Goal: Task Accomplishment & Management: Use online tool/utility

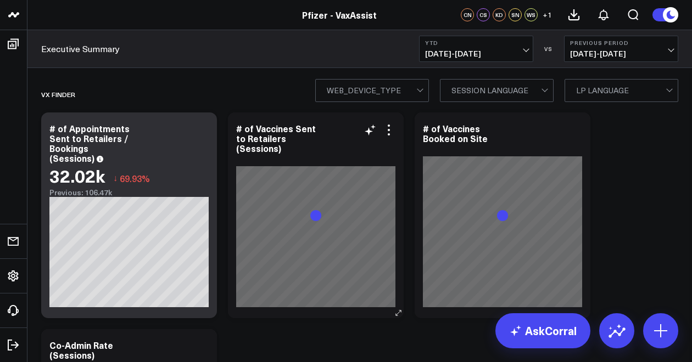
scroll to position [55, 0]
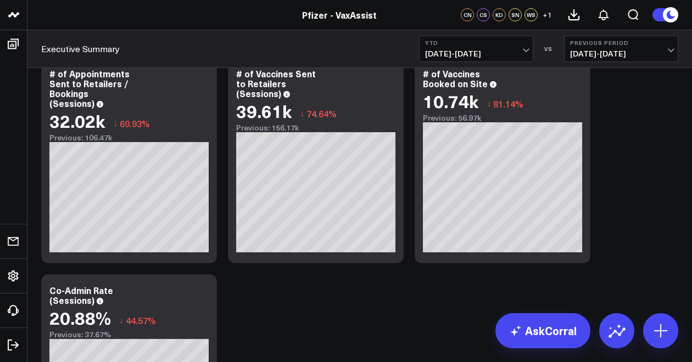
click at [466, 44] on b "YTD" at bounding box center [476, 43] width 102 height 7
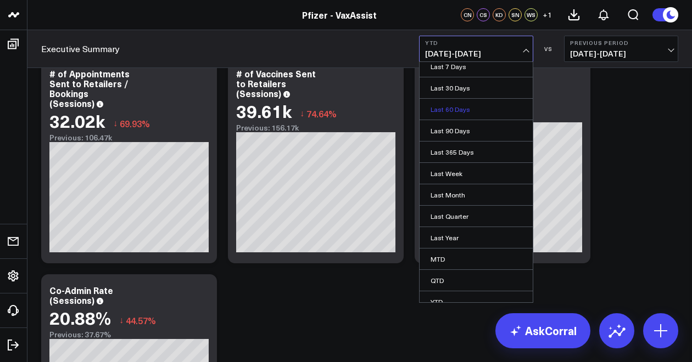
scroll to position [56, 0]
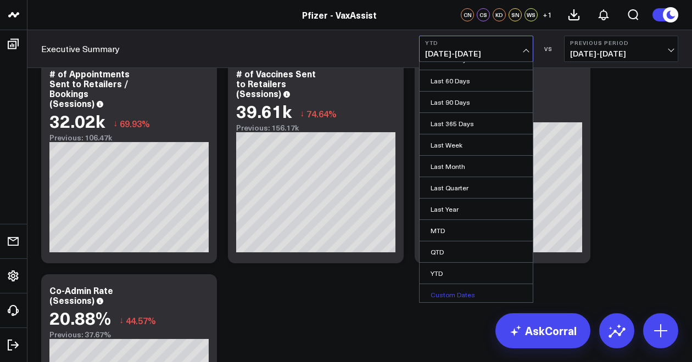
click at [445, 284] on link "Custom Dates" at bounding box center [475, 294] width 113 height 21
select select "7"
select select "2025"
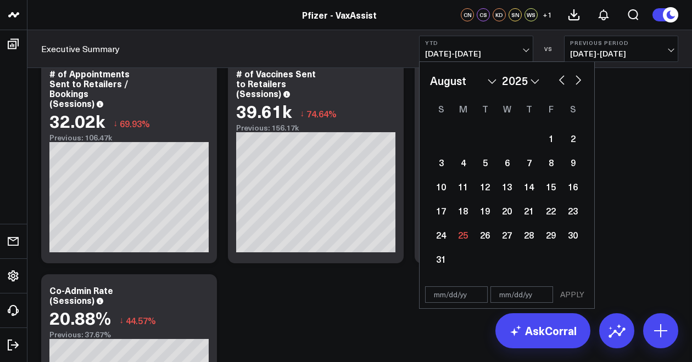
click at [557, 84] on button "button" at bounding box center [561, 78] width 11 height 13
select select "6"
select select "2025"
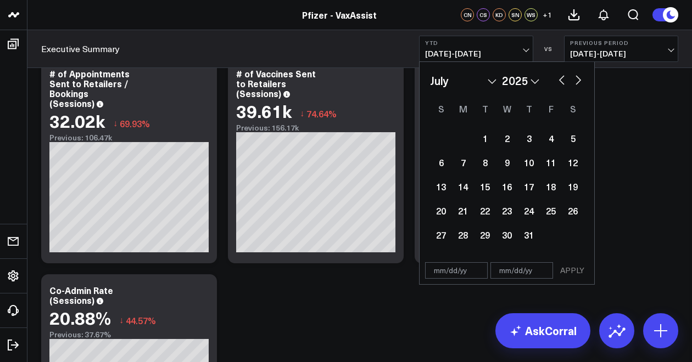
click at [559, 80] on button "button" at bounding box center [561, 78] width 11 height 13
select select "5"
select select "2025"
click at [559, 80] on button "button" at bounding box center [561, 78] width 11 height 13
select select "4"
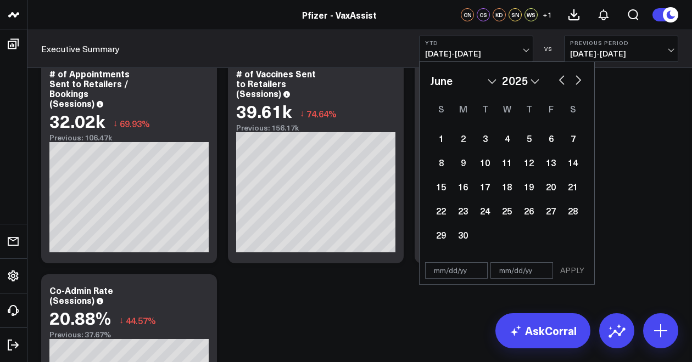
select select "2025"
click at [559, 80] on button "button" at bounding box center [561, 78] width 11 height 13
select select "3"
select select "2025"
click at [559, 80] on button "button" at bounding box center [561, 78] width 11 height 13
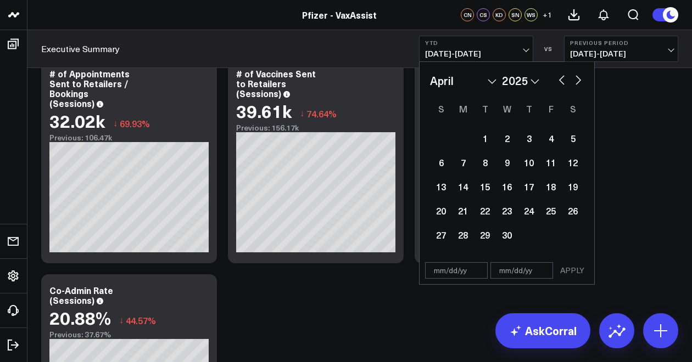
select select "2"
select select "2025"
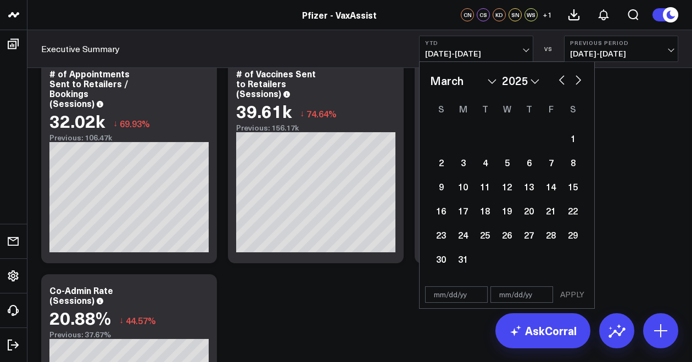
click at [559, 80] on button "button" at bounding box center [561, 78] width 11 height 13
select select "11"
select select "2024"
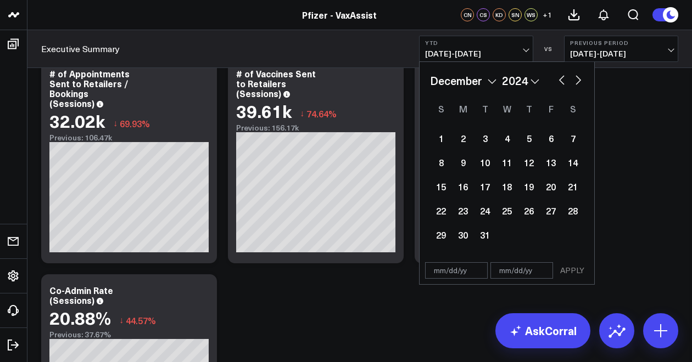
click at [559, 80] on button "button" at bounding box center [561, 78] width 11 height 13
select select "10"
select select "2024"
click at [559, 80] on button "button" at bounding box center [561, 78] width 11 height 13
select select "8"
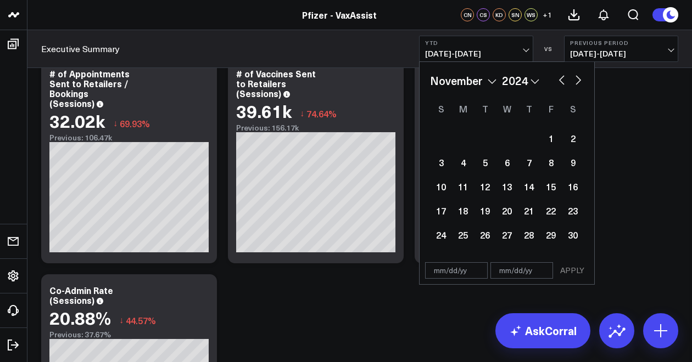
select select "2024"
click at [445, 139] on div "1" at bounding box center [441, 138] width 22 height 22
type input "[DATE]"
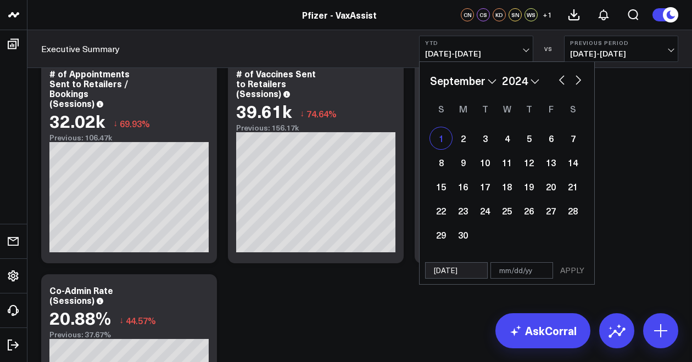
select select "8"
select select "2024"
click at [582, 79] on button "button" at bounding box center [578, 78] width 11 height 13
select select "9"
select select "2024"
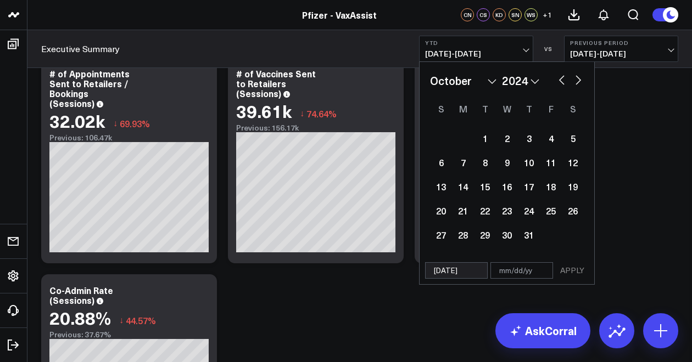
click at [582, 80] on button "button" at bounding box center [578, 78] width 11 height 13
select select "11"
select select "2024"
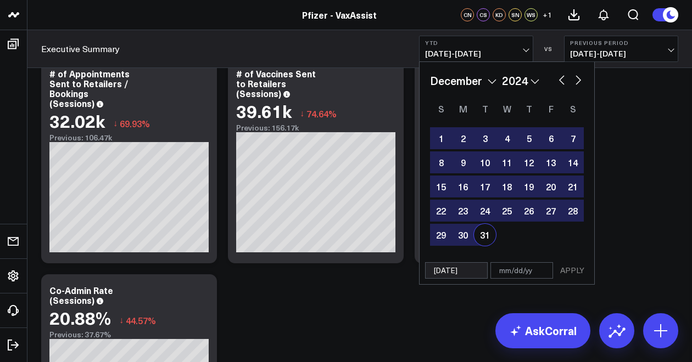
click at [488, 234] on div "31" at bounding box center [485, 235] width 22 height 22
type input "[DATE]"
select select "11"
select select "2024"
click at [570, 270] on button "APPLY" at bounding box center [572, 270] width 33 height 16
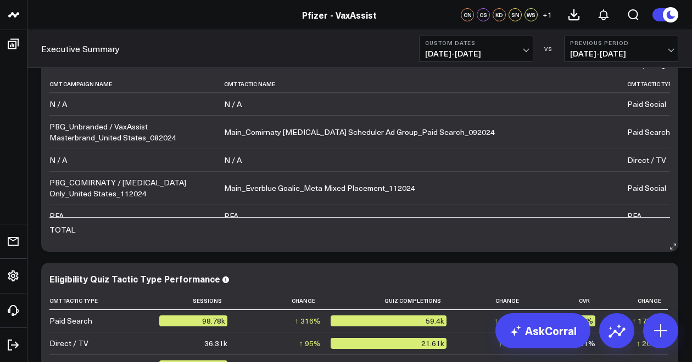
scroll to position [2086, 0]
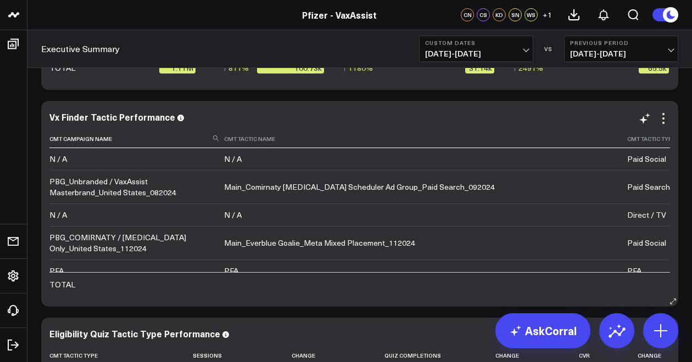
click at [631, 148] on th "Cmt Tactic Type" at bounding box center [664, 139] width 74 height 18
click at [675, 142] on icon at bounding box center [679, 139] width 9 height 7
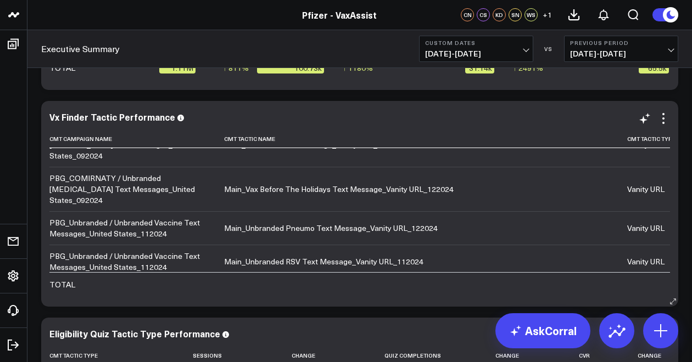
scroll to position [549, 0]
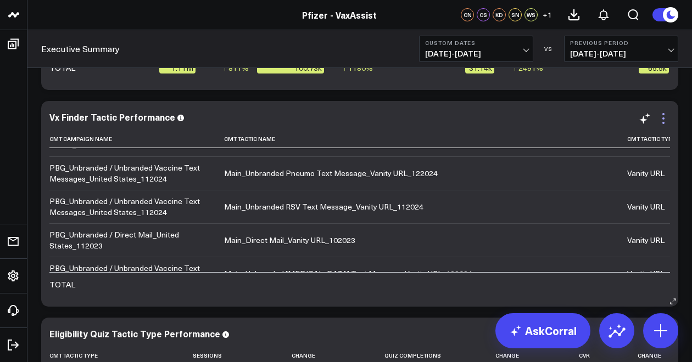
click at [666, 120] on icon at bounding box center [663, 118] width 13 height 13
click at [586, 55] on span "[DATE] - [DATE]" at bounding box center [621, 53] width 102 height 9
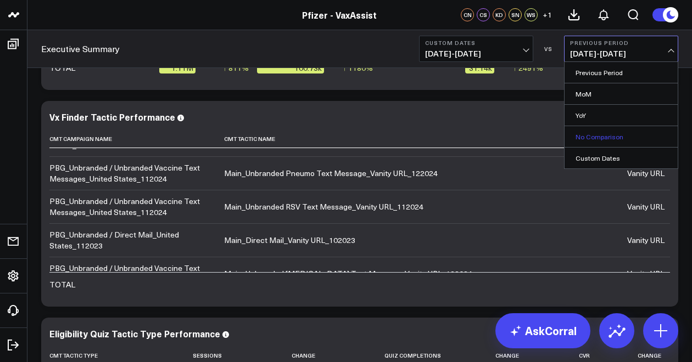
click at [597, 138] on link "No Comparison" at bounding box center [620, 136] width 113 height 21
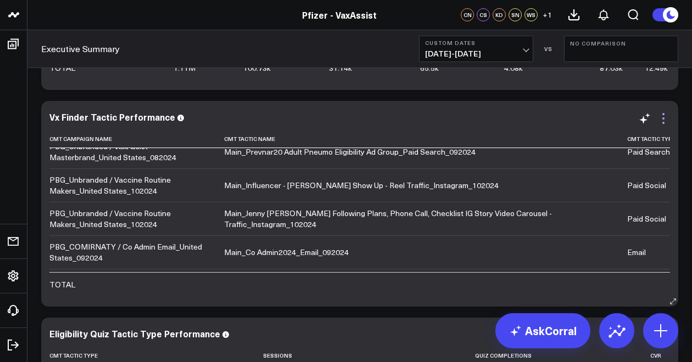
click at [660, 120] on icon at bounding box center [663, 118] width 13 height 13
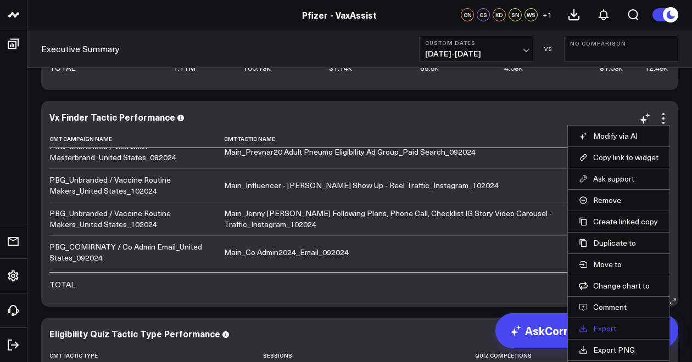
click at [603, 325] on link "Export" at bounding box center [619, 329] width 80 height 10
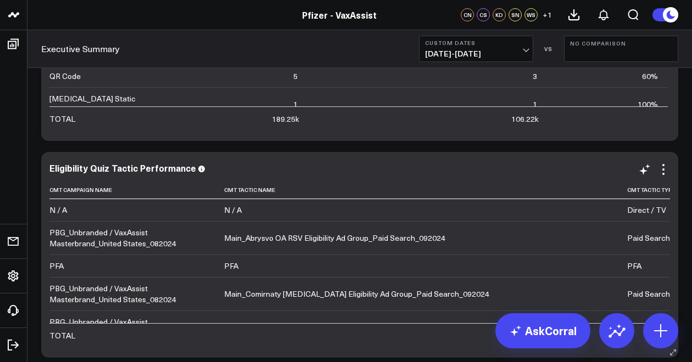
scroll to position [2470, 0]
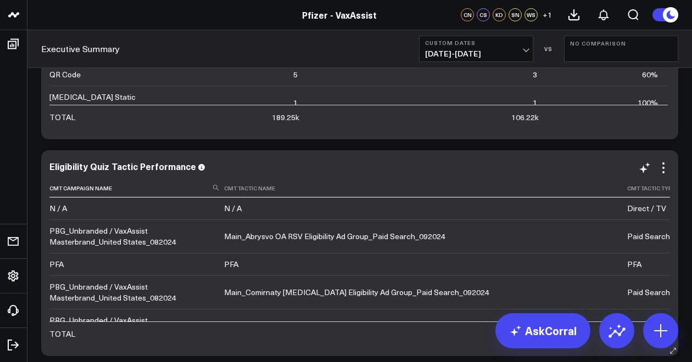
click at [675, 192] on icon at bounding box center [679, 188] width 9 height 7
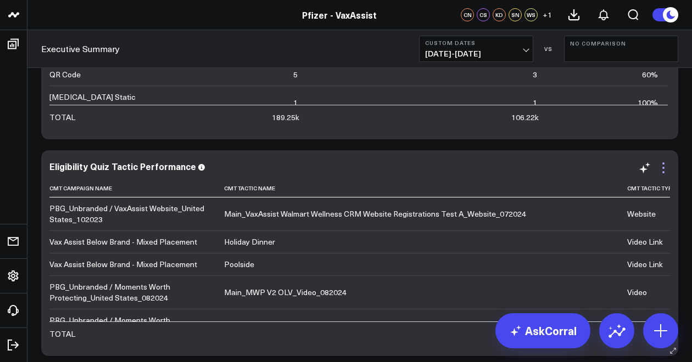
click at [665, 169] on icon at bounding box center [663, 167] width 13 height 13
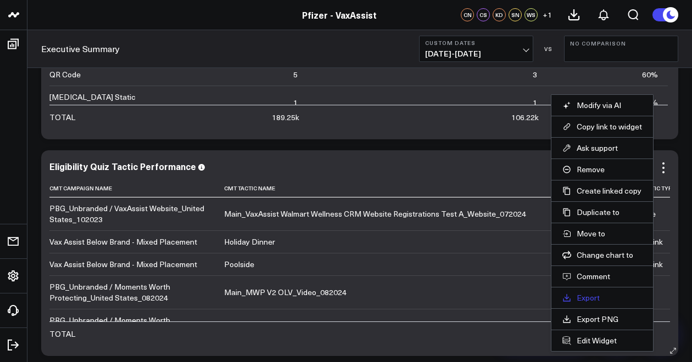
click at [595, 296] on link "Export" at bounding box center [602, 298] width 80 height 10
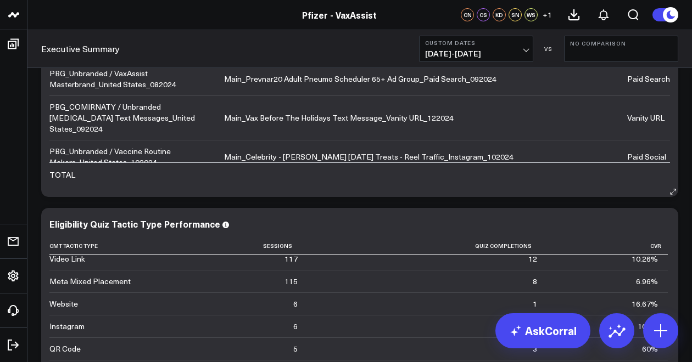
scroll to position [2086, 0]
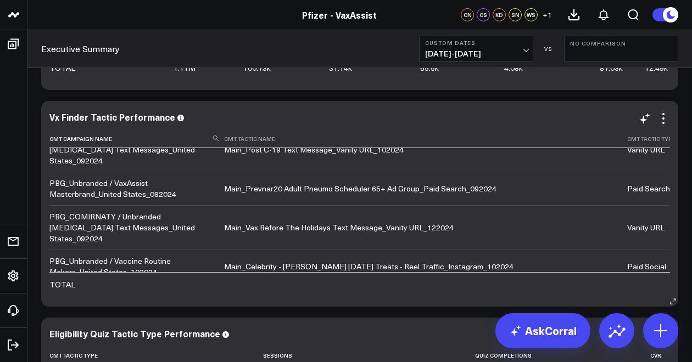
click at [675, 142] on icon at bounding box center [679, 139] width 9 height 7
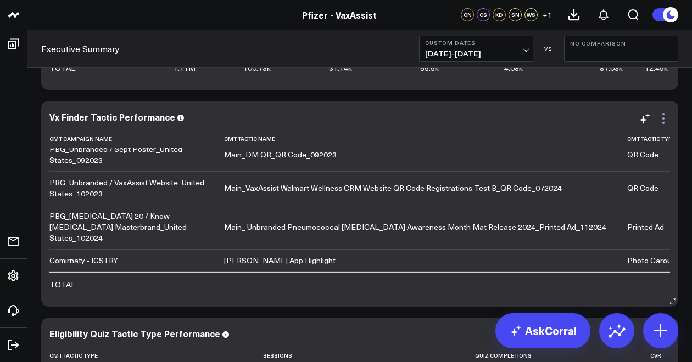
click at [665, 121] on icon at bounding box center [663, 118] width 13 height 13
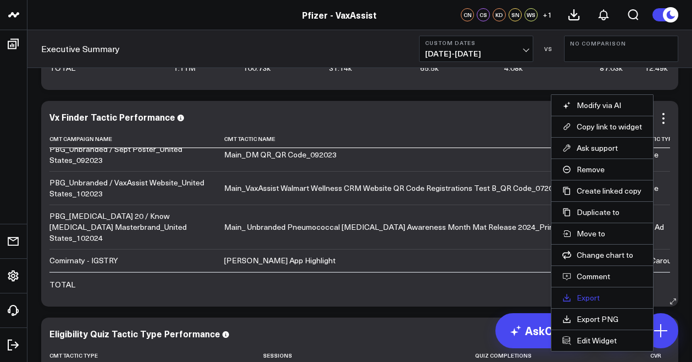
click at [605, 293] on link "Export" at bounding box center [602, 298] width 80 height 10
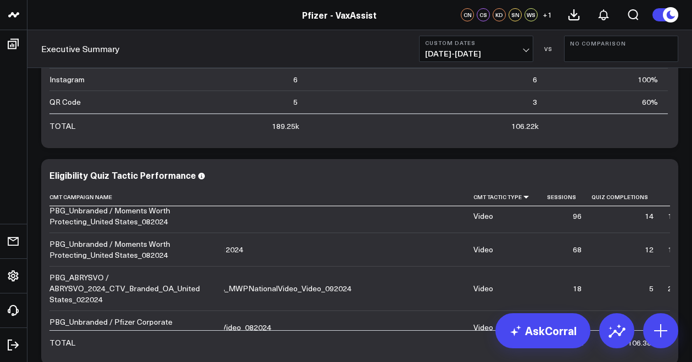
scroll to position [86, 154]
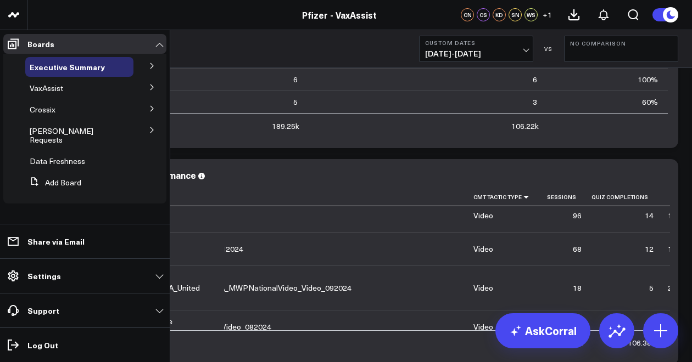
click at [150, 131] on icon at bounding box center [152, 130] width 7 height 7
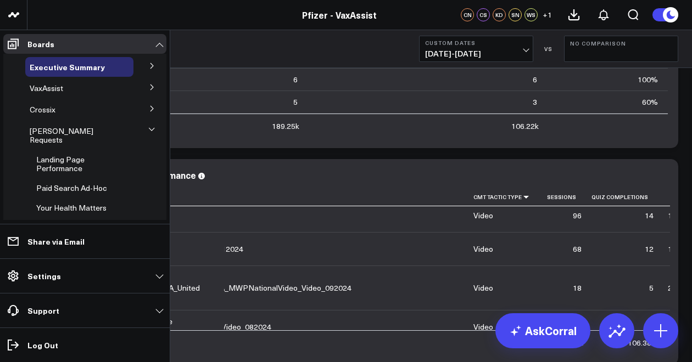
click at [149, 85] on icon at bounding box center [152, 87] width 7 height 7
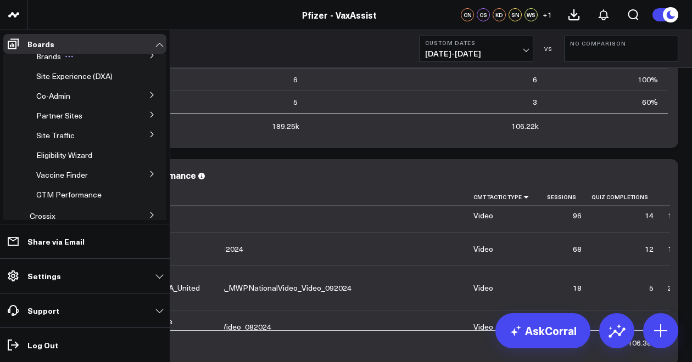
scroll to position [52, 0]
click at [149, 135] on icon at bounding box center [152, 134] width 7 height 7
click at [46, 134] on span "Site Traffic" at bounding box center [55, 135] width 38 height 10
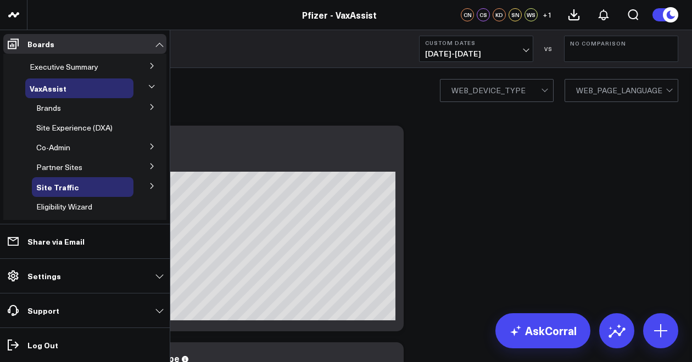
click at [149, 87] on icon at bounding box center [151, 86] width 7 height 7
click at [148, 86] on icon at bounding box center [151, 86] width 7 height 7
click at [149, 106] on icon at bounding box center [152, 107] width 7 height 7
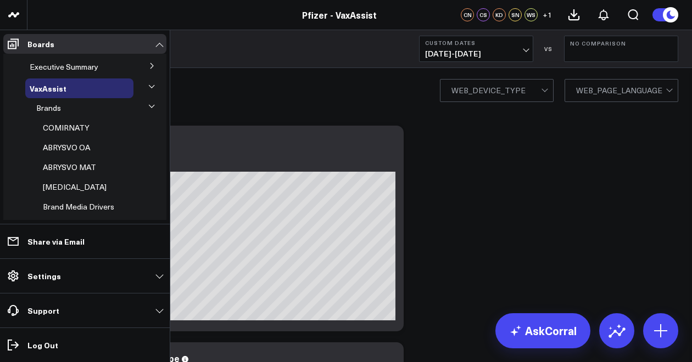
click at [148, 106] on icon at bounding box center [151, 106] width 7 height 7
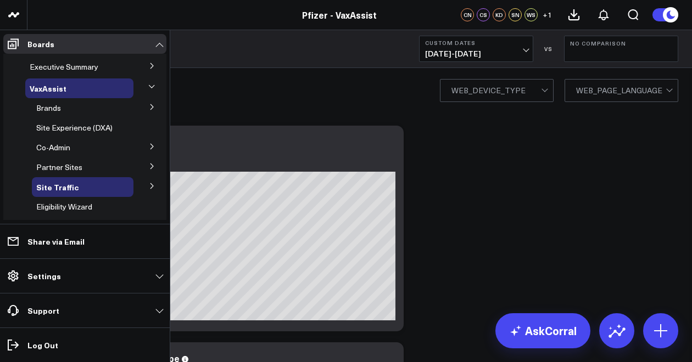
click at [149, 165] on icon at bounding box center [152, 166] width 7 height 7
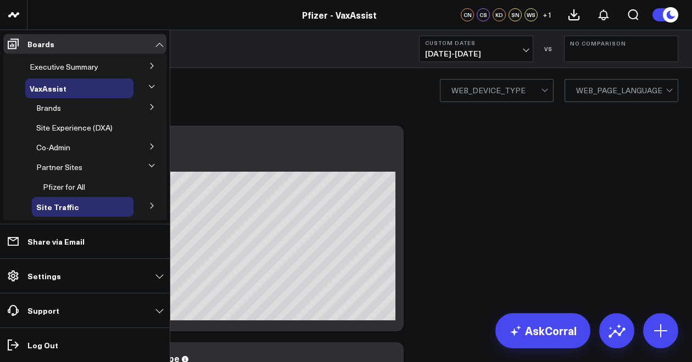
click at [148, 165] on icon at bounding box center [151, 165] width 7 height 7
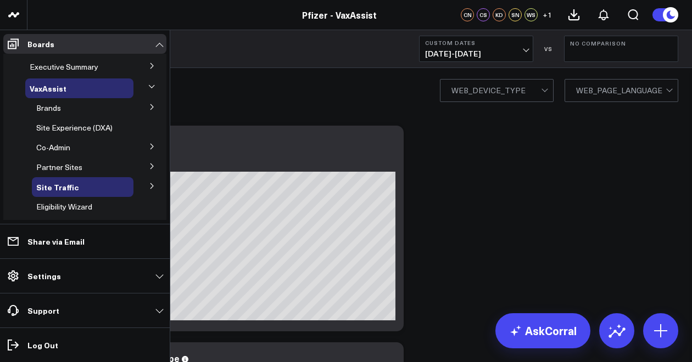
click at [149, 189] on icon at bounding box center [152, 186] width 7 height 7
click at [147, 189] on button at bounding box center [152, 185] width 16 height 29
click at [53, 65] on span "Executive Summary" at bounding box center [64, 66] width 69 height 10
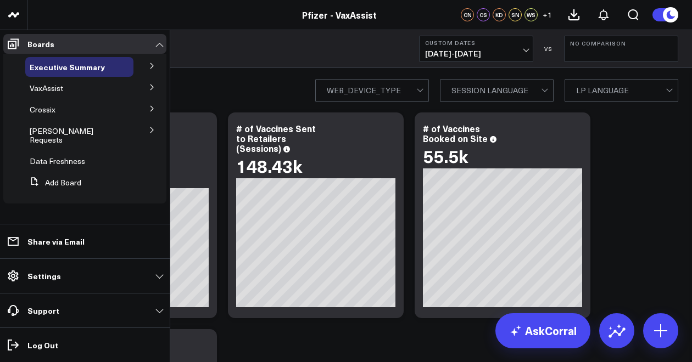
click at [147, 130] on button at bounding box center [152, 129] width 29 height 16
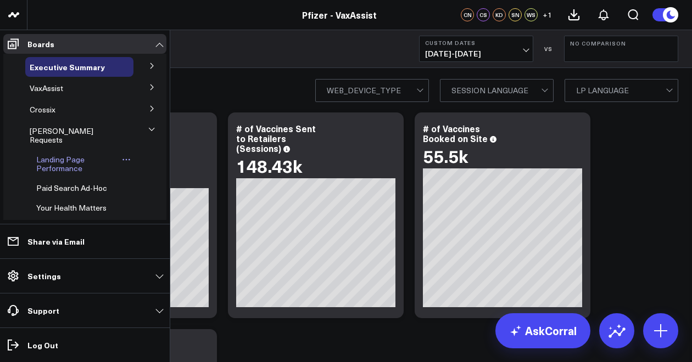
click at [72, 156] on span "Landing Page Performance" at bounding box center [60, 163] width 48 height 19
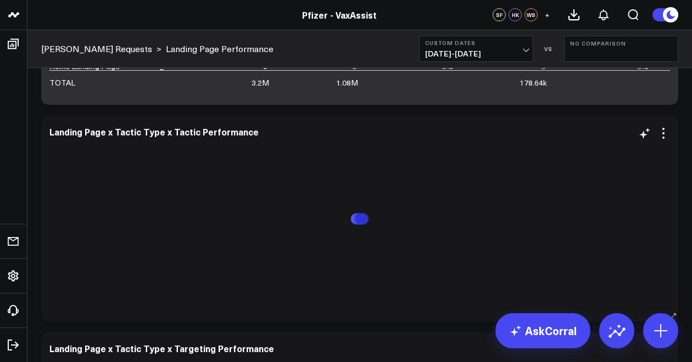
scroll to position [227, 0]
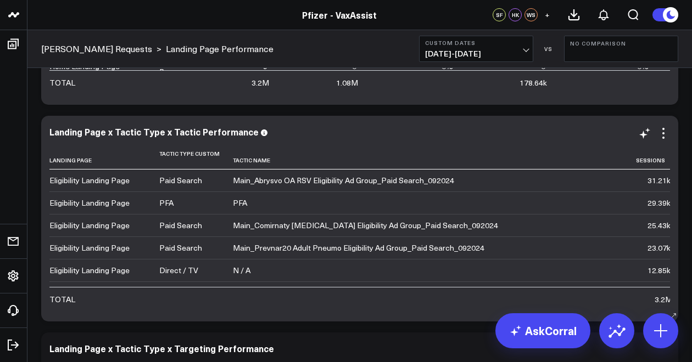
click at [255, 154] on th "Tactic Name" at bounding box center [434, 157] width 403 height 25
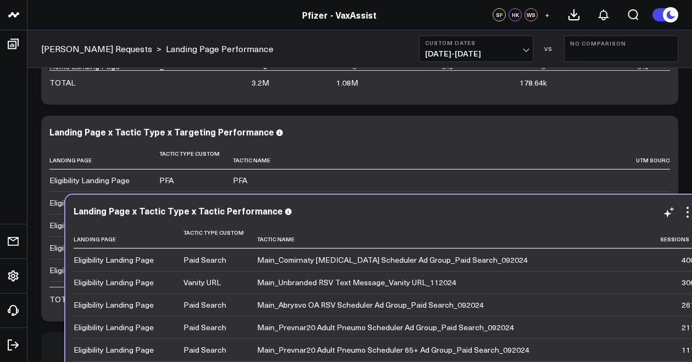
scroll to position [237, 0]
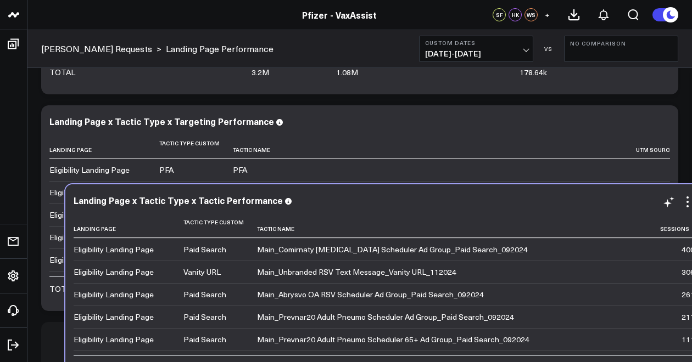
click at [258, 261] on td "Main_Unbranded RSV Text Message_Vanity URL_112024" at bounding box center [458, 272] width 403 height 23
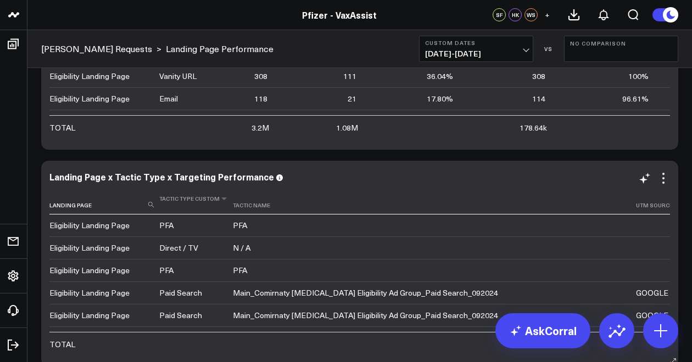
scroll to position [474, 0]
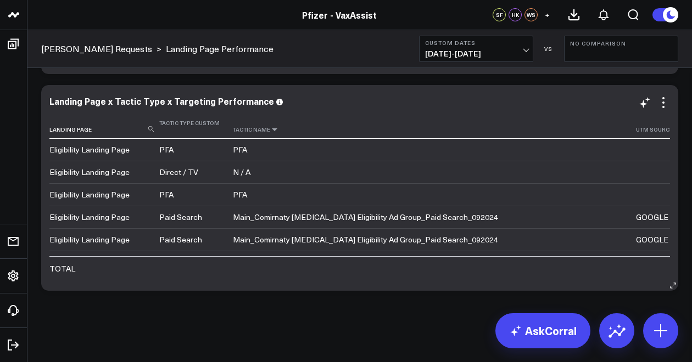
click at [270, 132] on icon at bounding box center [274, 129] width 9 height 7
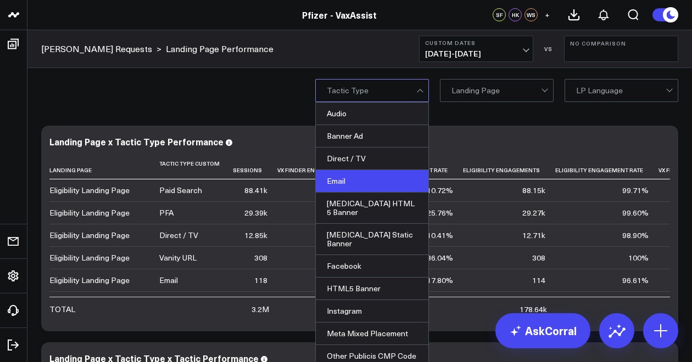
scroll to position [294, 0]
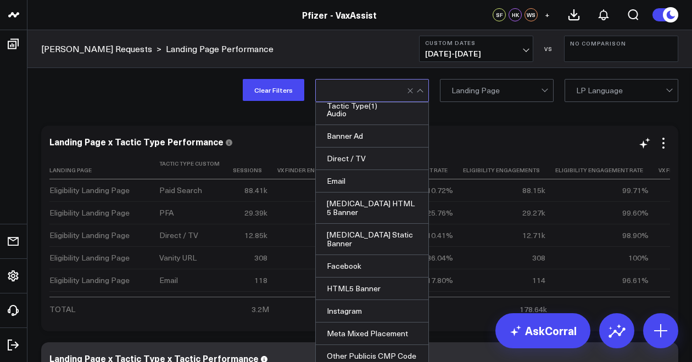
click at [501, 134] on div "Landing Page x Tactic Type Performance Landing Page Tactic Type Custom Sessions…" at bounding box center [359, 229] width 637 height 206
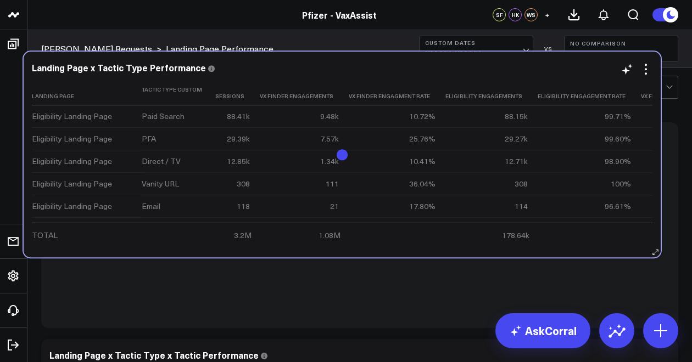
scroll to position [40, 0]
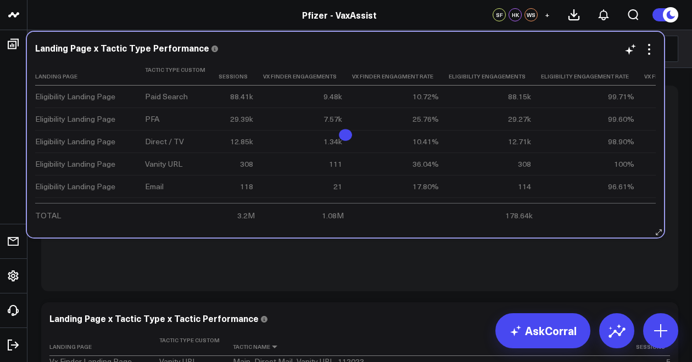
click at [508, 125] on div "29.27k" at bounding box center [519, 119] width 23 height 11
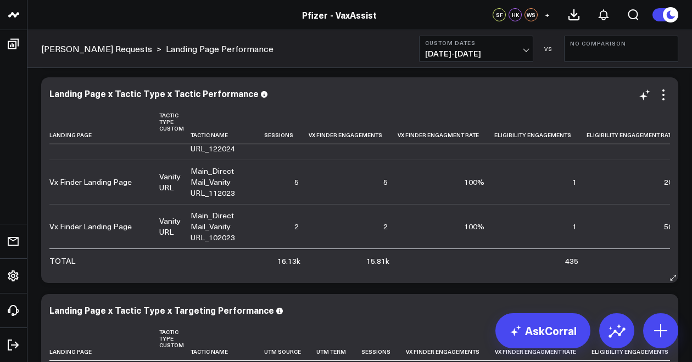
scroll to position [265, 0]
click at [232, 136] on icon at bounding box center [232, 135] width 9 height 7
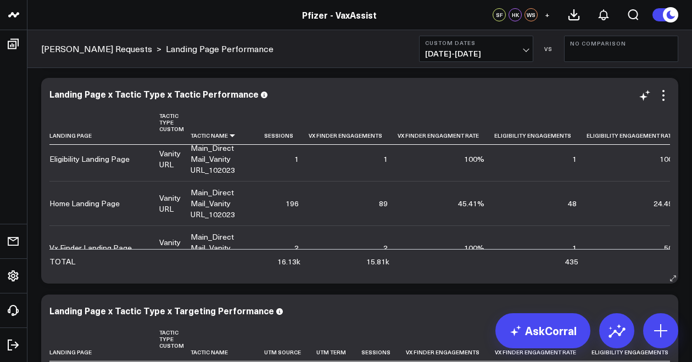
scroll to position [529, 0]
click at [668, 98] on icon at bounding box center [663, 95] width 13 height 13
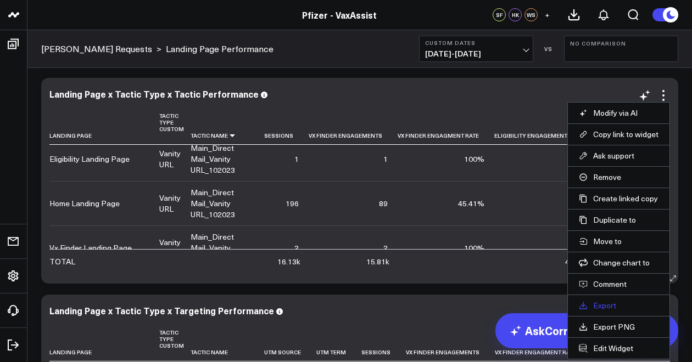
click at [601, 304] on link "Export" at bounding box center [619, 306] width 80 height 10
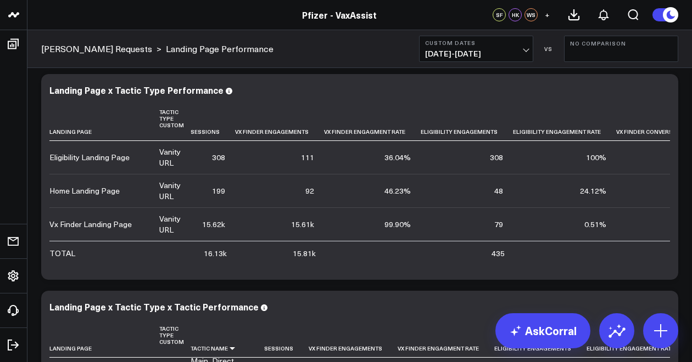
scroll to position [0, 0]
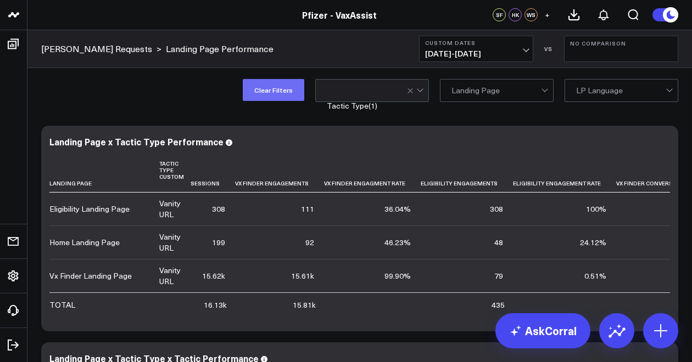
click at [285, 88] on button "Clear Filters" at bounding box center [273, 90] width 61 height 22
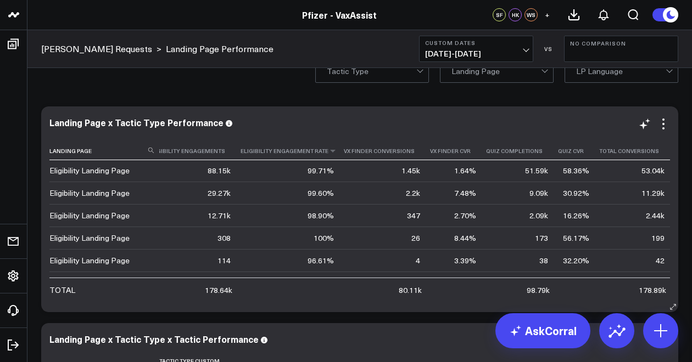
scroll to position [0, 315]
